Goal: Complete application form: Complete application form

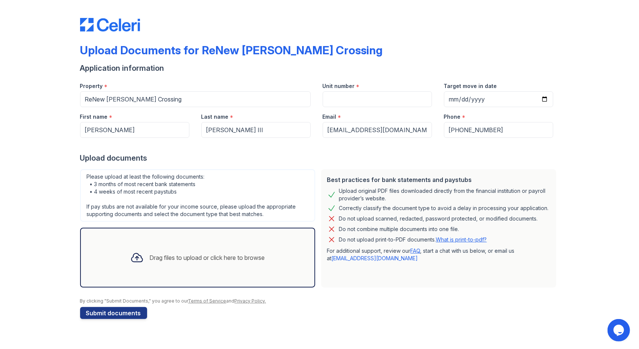
click at [169, 264] on div "Drag files to upload or click here to browse" at bounding box center [197, 257] width 147 height 25
click at [132, 310] on button "Submit documents" at bounding box center [113, 313] width 67 height 12
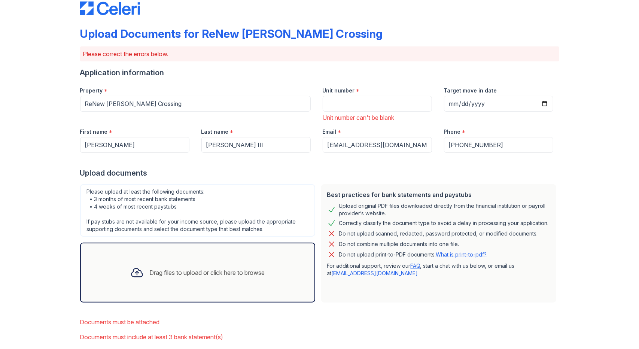
scroll to position [55, 0]
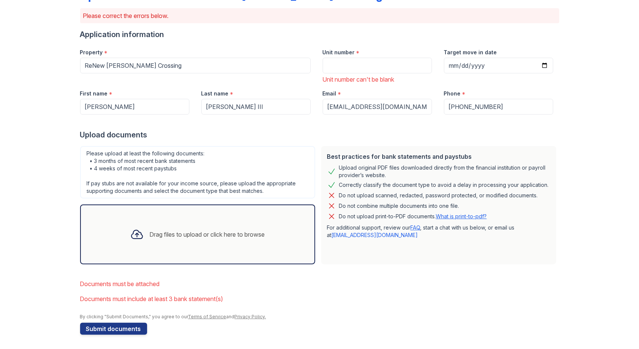
click at [172, 229] on div "Drag files to upload or click here to browse" at bounding box center [197, 234] width 147 height 25
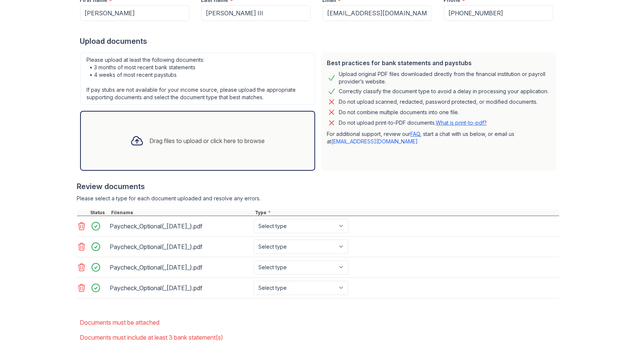
scroll to position [148, 0]
drag, startPoint x: 228, startPoint y: 230, endPoint x: 229, endPoint y: 206, distance: 24.0
click at [229, 206] on div "Review documents Please select a type for each document uploaded and resolve an…" at bounding box center [318, 240] width 482 height 132
click at [339, 200] on div "Please select a type for each document uploaded and resolve any errors." at bounding box center [318, 198] width 482 height 7
click at [320, 230] on select "Select type Paystub Bank Statement Offer Letter Tax Documents Benefit Award Let…" at bounding box center [301, 226] width 95 height 14
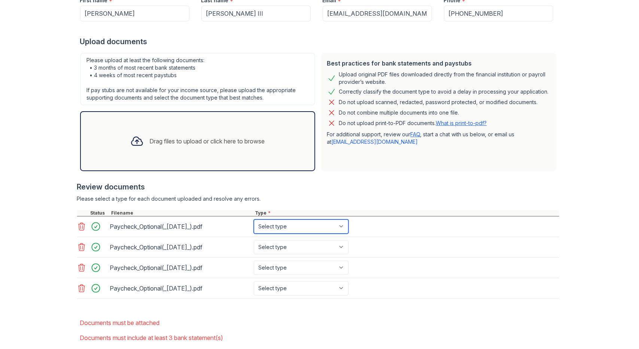
select select "paystub"
click at [254, 219] on select "Select type Paystub Bank Statement Offer Letter Tax Documents Benefit Award Let…" at bounding box center [301, 226] width 95 height 14
click at [317, 249] on select "Select type Paystub Bank Statement Offer Letter Tax Documents Benefit Award Let…" at bounding box center [301, 247] width 95 height 14
select select "paystub"
click at [254, 240] on select "Select type Paystub Bank Statement Offer Letter Tax Documents Benefit Award Let…" at bounding box center [301, 247] width 95 height 14
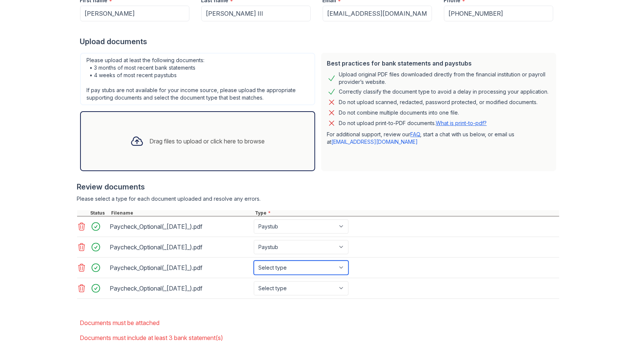
click at [311, 265] on select "Select type Paystub Bank Statement Offer Letter Tax Documents Benefit Award Let…" at bounding box center [301, 268] width 95 height 14
select select "paystub"
click at [254, 261] on select "Select type Paystub Bank Statement Offer Letter Tax Documents Benefit Award Let…" at bounding box center [301, 268] width 95 height 14
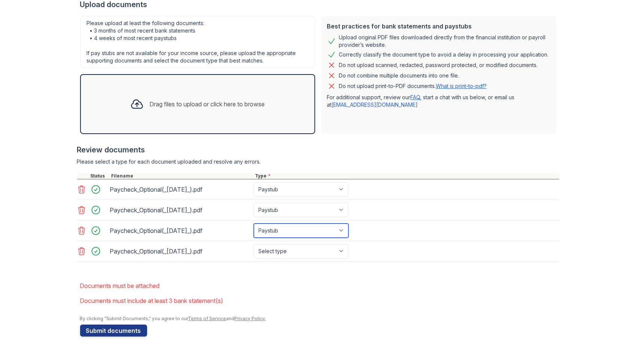
scroll to position [185, 0]
click at [299, 249] on select "Select type Paystub Bank Statement Offer Letter Tax Documents Benefit Award Let…" at bounding box center [301, 251] width 95 height 14
click at [297, 252] on select "Select type Paystub Bank Statement Offer Letter Tax Documents Benefit Award Let…" at bounding box center [301, 251] width 95 height 14
select select "paystub"
click at [254, 244] on select "Select type Paystub Bank Statement Offer Letter Tax Documents Benefit Award Let…" at bounding box center [301, 251] width 95 height 14
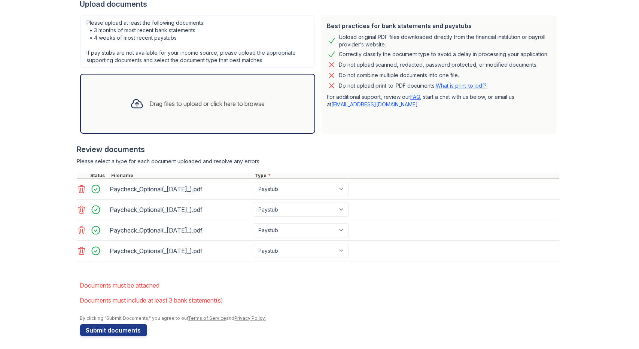
click at [207, 105] on div "Drag files to upload or click here to browse" at bounding box center [207, 103] width 115 height 9
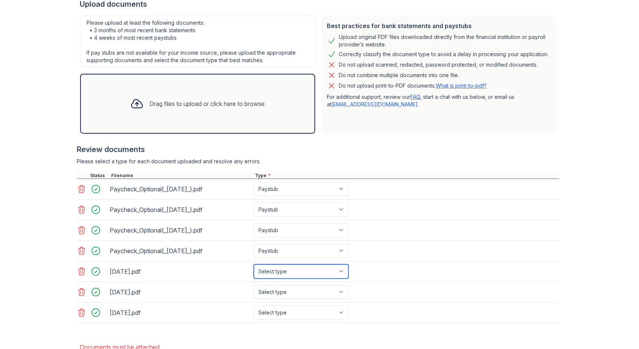
click at [300, 269] on select "Select type Paystub Bank Statement Offer Letter Tax Documents Benefit Award Let…" at bounding box center [301, 271] width 95 height 14
select select "bank_statement"
click at [254, 264] on select "Select type Paystub Bank Statement Offer Letter Tax Documents Benefit Award Let…" at bounding box center [301, 271] width 95 height 14
click at [292, 290] on select "Select type Paystub Bank Statement Offer Letter Tax Documents Benefit Award Let…" at bounding box center [301, 292] width 95 height 14
select select "bank_statement"
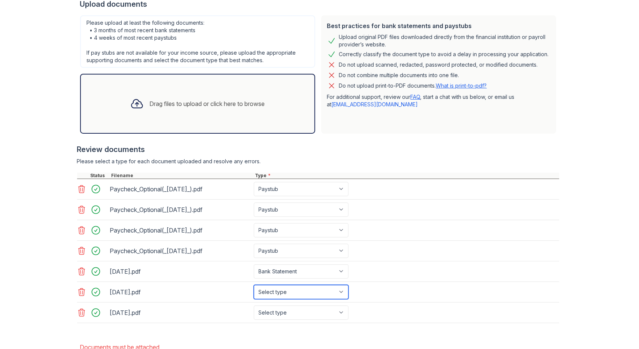
click at [254, 285] on select "Select type Paystub Bank Statement Offer Letter Tax Documents Benefit Award Let…" at bounding box center [301, 292] width 95 height 14
click at [286, 313] on select "Select type Paystub Bank Statement Offer Letter Tax Documents Benefit Award Let…" at bounding box center [301, 313] width 95 height 14
select select "bank_statement"
click at [254, 306] on select "Select type Paystub Bank Statement Offer Letter Tax Documents Benefit Award Let…" at bounding box center [301, 313] width 95 height 14
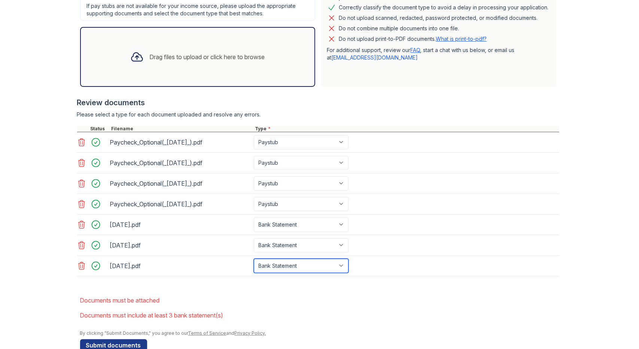
scroll to position [246, 0]
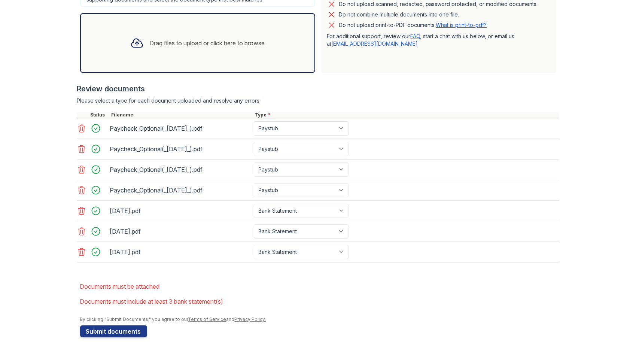
click at [296, 279] on li "Documents must be attached" at bounding box center [319, 286] width 479 height 15
click at [124, 329] on button "Submit documents" at bounding box center [113, 331] width 67 height 12
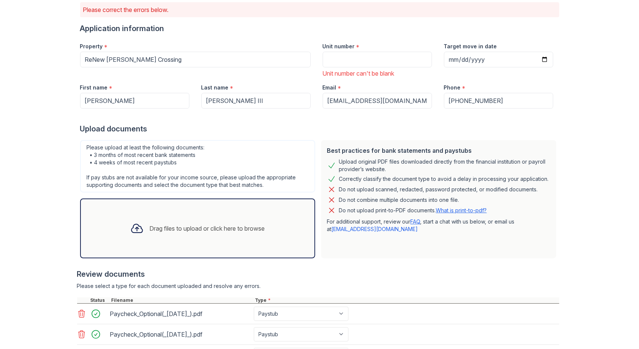
scroll to position [0, 0]
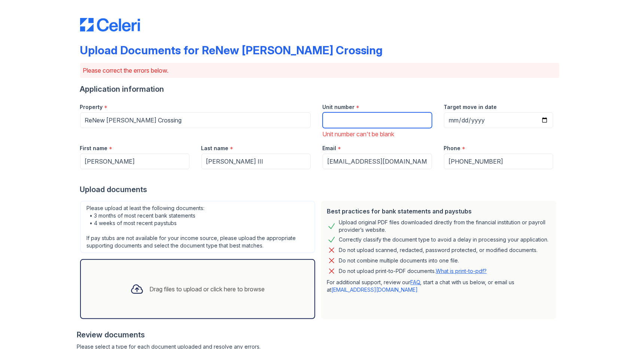
click at [350, 116] on input "Unit number" at bounding box center [377, 120] width 109 height 16
paste input "#8748C"
type input "#8748C"
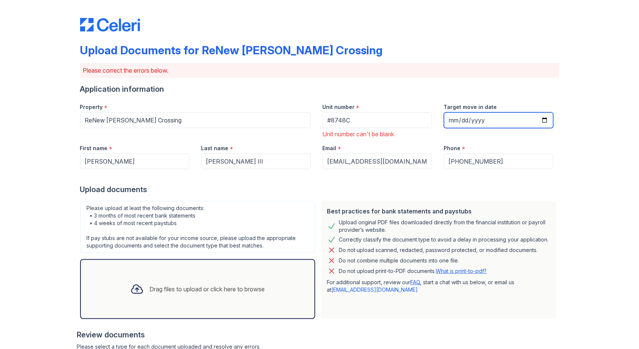
click at [480, 117] on input "Target move in date" at bounding box center [498, 120] width 109 height 16
click at [511, 118] on input "Target move in date" at bounding box center [498, 120] width 109 height 16
drag, startPoint x: 536, startPoint y: 116, endPoint x: 540, endPoint y: 120, distance: 6.1
click at [536, 116] on input "Target move in date" at bounding box center [498, 120] width 109 height 16
click at [541, 120] on input "Target move in date" at bounding box center [498, 120] width 109 height 16
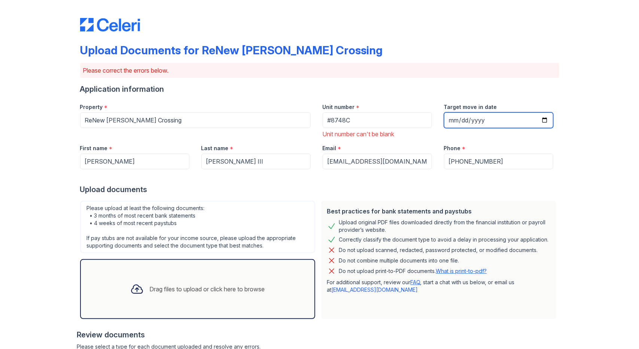
click at [542, 119] on input "[DATE]" at bounding box center [498, 120] width 109 height 16
type input "[DATE]"
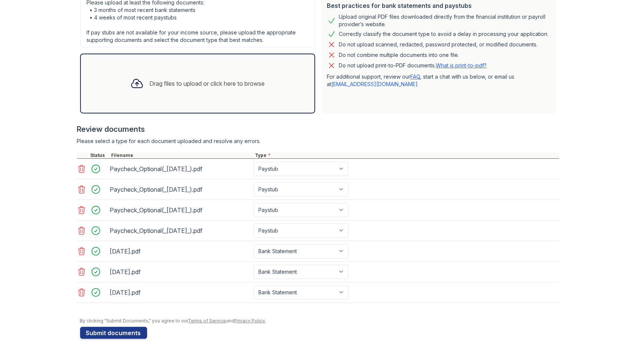
scroll to position [207, 0]
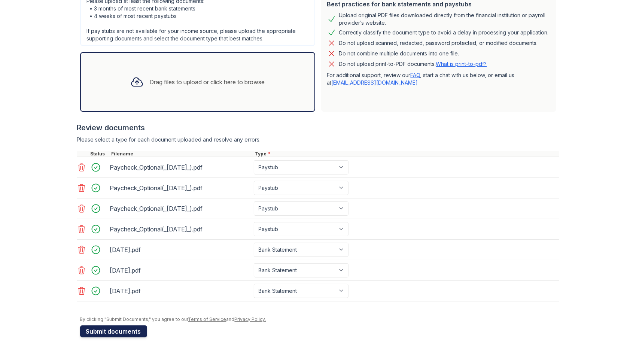
click at [124, 327] on button "Submit documents" at bounding box center [113, 331] width 67 height 12
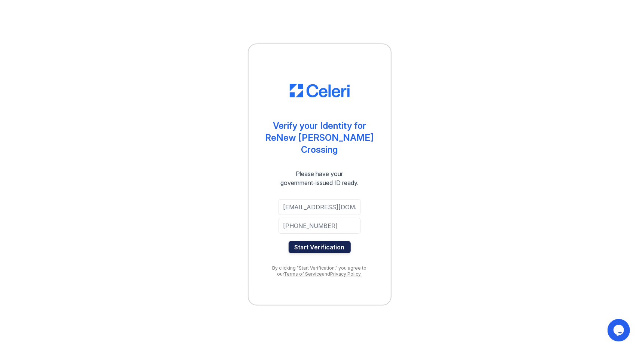
click at [335, 242] on button "Start Verification" at bounding box center [320, 247] width 62 height 12
